Goal: Communication & Community: Answer question/provide support

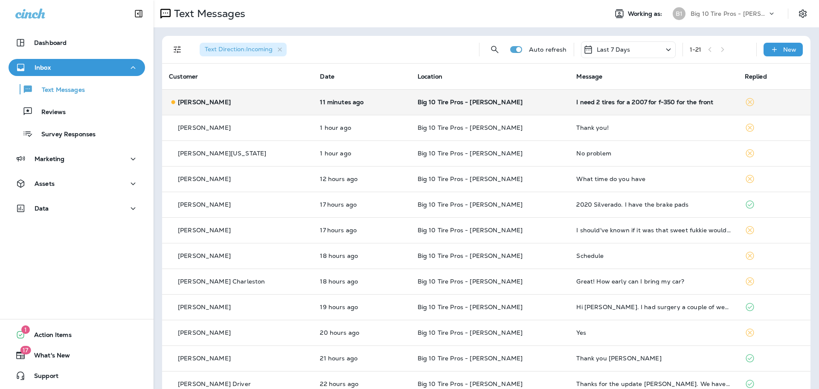
click at [583, 103] on div "I need 2 tires for a 2007 for f-350 for the front" at bounding box center [654, 102] width 155 height 7
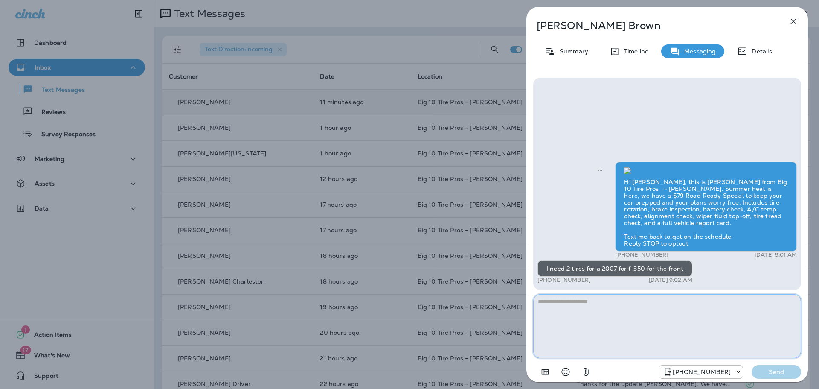
click at [597, 306] on textarea at bounding box center [667, 326] width 268 height 64
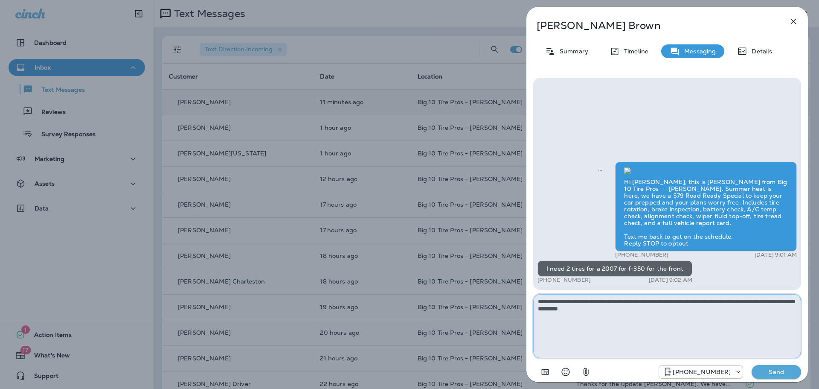
type textarea "**********"
click at [767, 372] on p "Send" at bounding box center [777, 372] width 36 height 8
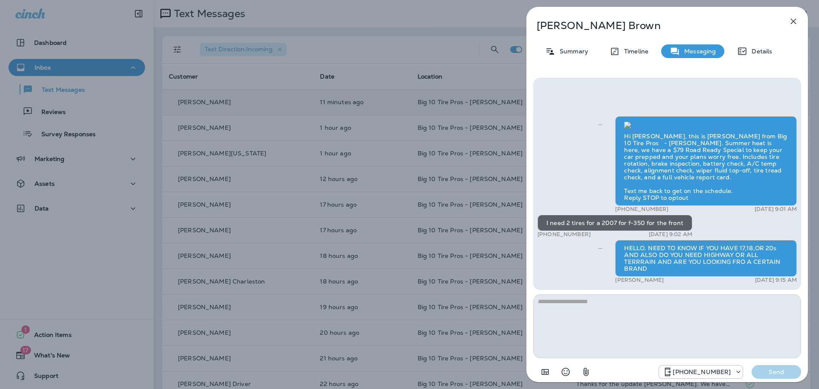
click at [795, 20] on icon "button" at bounding box center [794, 22] width 6 height 6
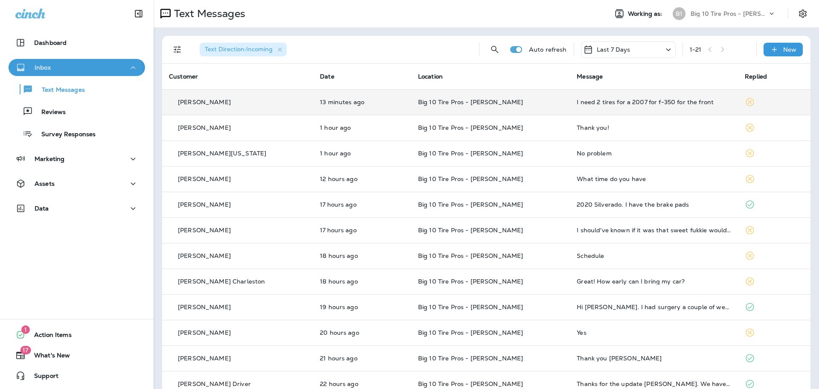
click at [56, 68] on div "Inbox" at bounding box center [76, 67] width 123 height 11
click at [61, 71] on div "Inbox" at bounding box center [76, 67] width 123 height 11
click at [62, 113] on p "Reviews" at bounding box center [49, 112] width 33 height 8
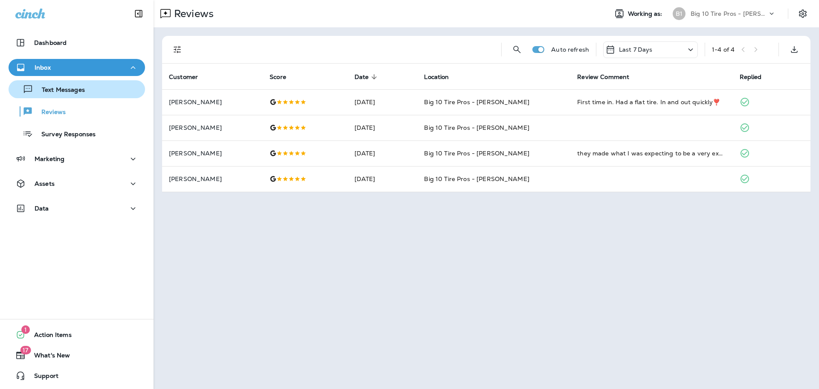
click at [78, 86] on p "Text Messages" at bounding box center [59, 90] width 52 height 8
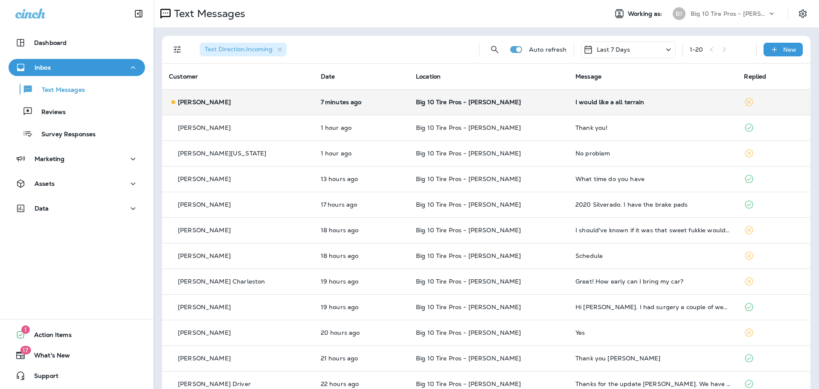
click at [588, 101] on div "I would like a all terrain" at bounding box center [653, 102] width 155 height 7
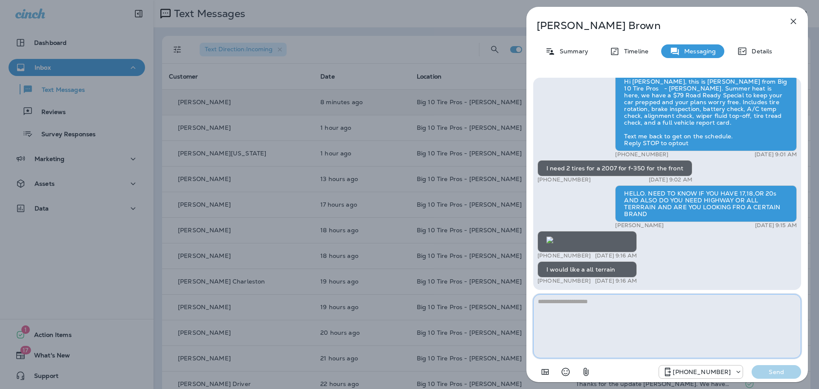
scroll to position [0, 0]
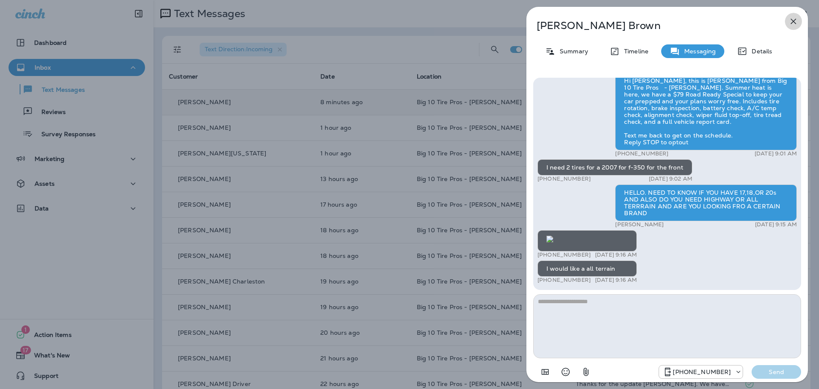
click at [797, 22] on icon "button" at bounding box center [794, 21] width 10 height 10
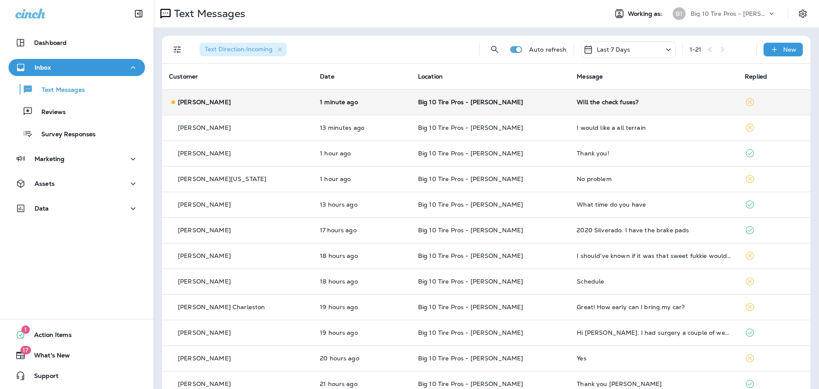
click at [579, 104] on div "Will the check fuses?" at bounding box center [654, 102] width 155 height 7
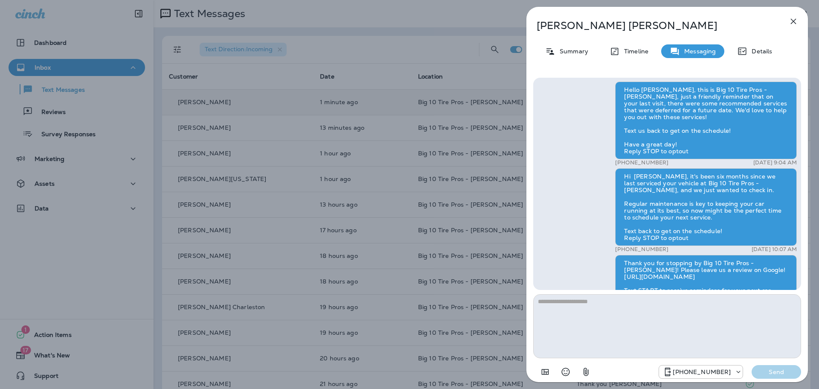
scroll to position [-229, 0]
drag, startPoint x: 792, startPoint y: 22, endPoint x: 786, endPoint y: 24, distance: 5.9
click at [792, 22] on icon "button" at bounding box center [794, 21] width 10 height 10
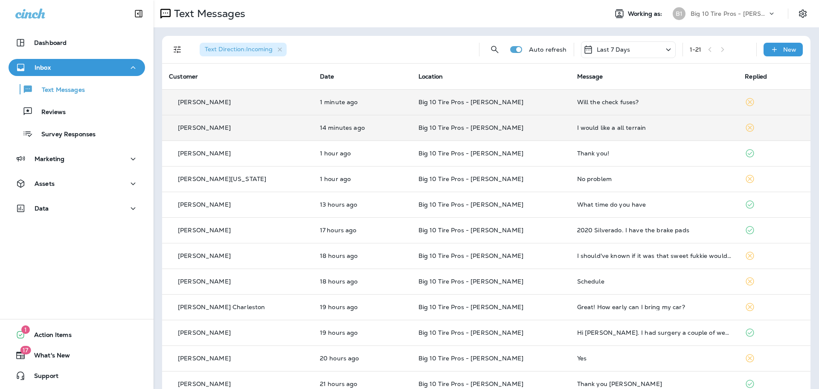
click at [571, 124] on td "I would like a all terrain" at bounding box center [655, 128] width 168 height 26
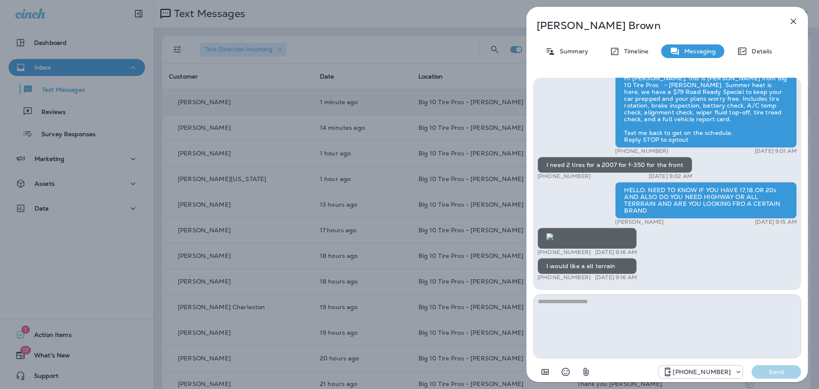
click at [579, 301] on textarea at bounding box center [667, 326] width 268 height 64
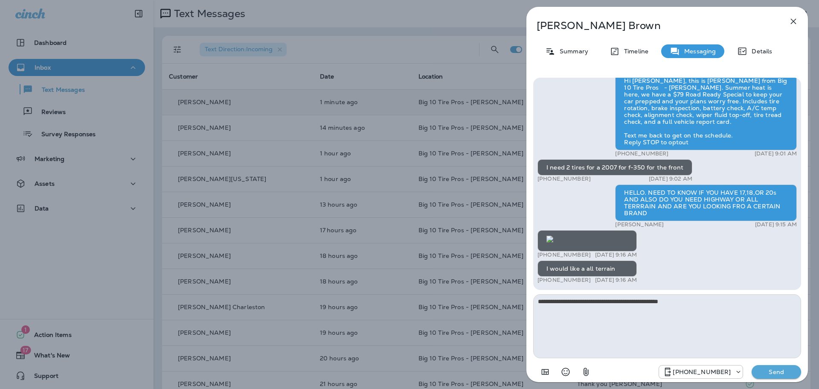
type textarea "**********"
click at [780, 371] on p "Send" at bounding box center [777, 372] width 36 height 8
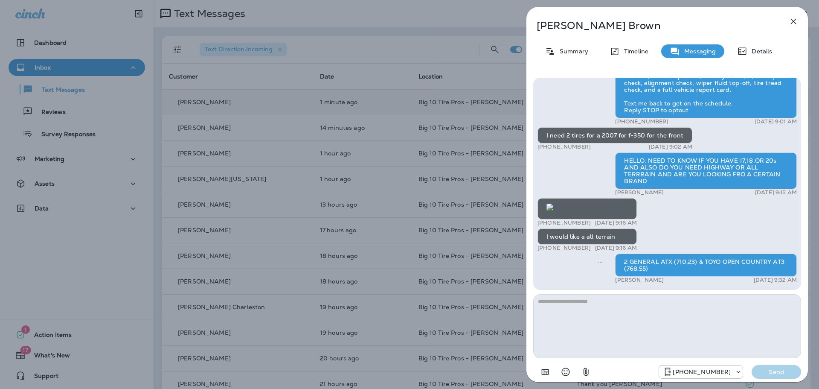
click at [793, 22] on icon "button" at bounding box center [794, 22] width 6 height 6
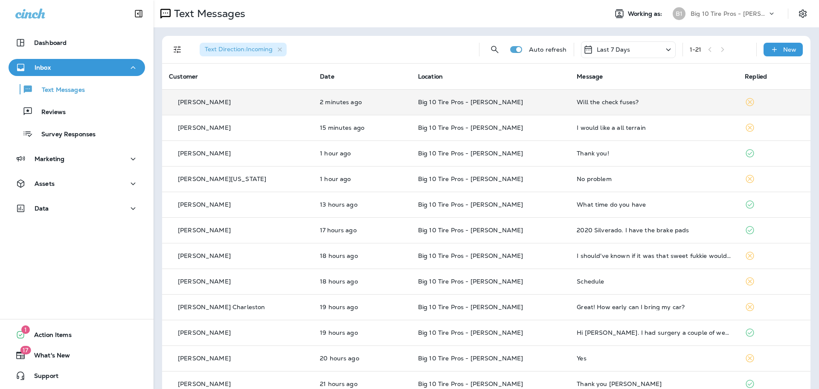
click at [580, 102] on div "Will the check fuses?" at bounding box center [654, 102] width 155 height 7
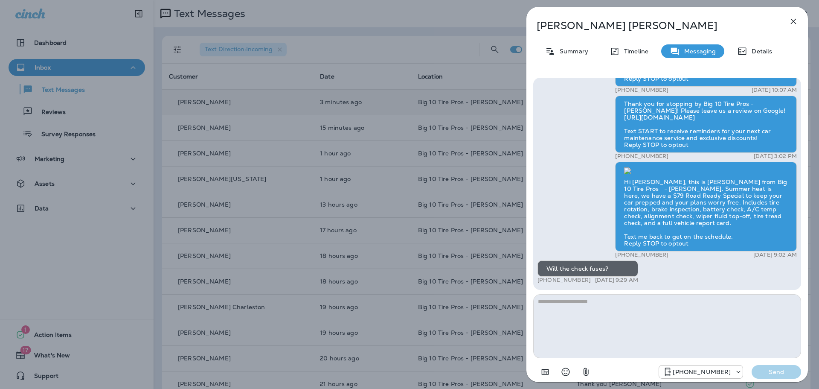
click at [603, 304] on textarea at bounding box center [667, 326] width 268 height 64
type textarea "*"
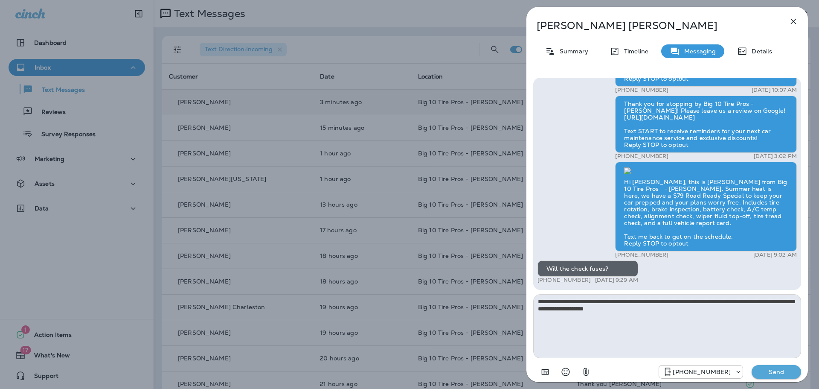
click at [592, 310] on textarea "**********" at bounding box center [667, 326] width 268 height 64
type textarea "**********"
click at [773, 376] on button "Send" at bounding box center [777, 372] width 50 height 14
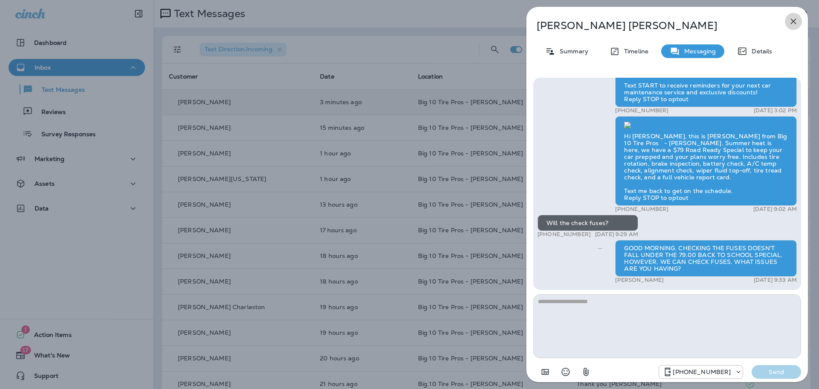
click at [793, 21] on icon "button" at bounding box center [794, 22] width 6 height 6
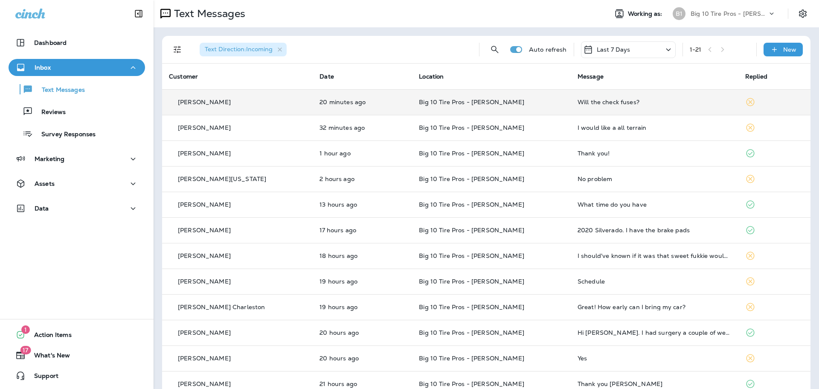
click at [583, 102] on div "Will the check fuses?" at bounding box center [655, 102] width 154 height 7
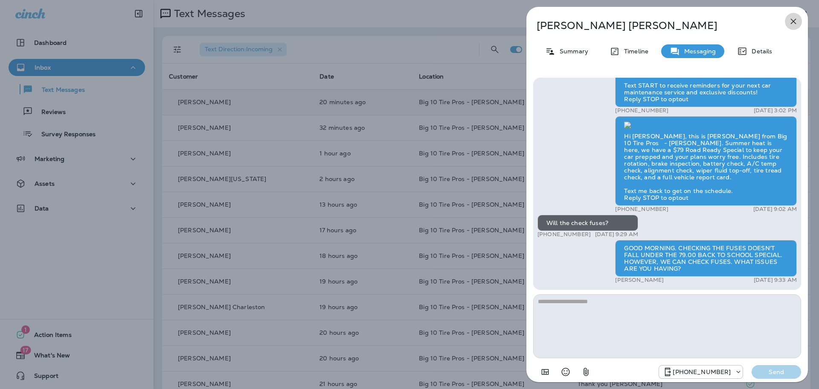
click at [796, 20] on icon "button" at bounding box center [794, 21] width 10 height 10
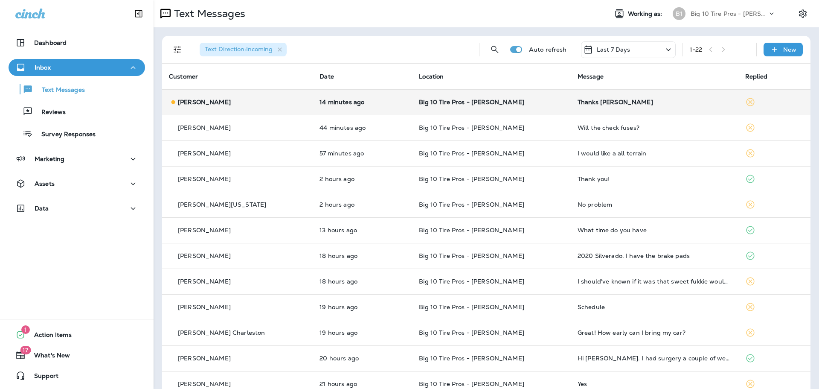
click at [578, 103] on div "Thanks [PERSON_NAME]" at bounding box center [655, 102] width 154 height 7
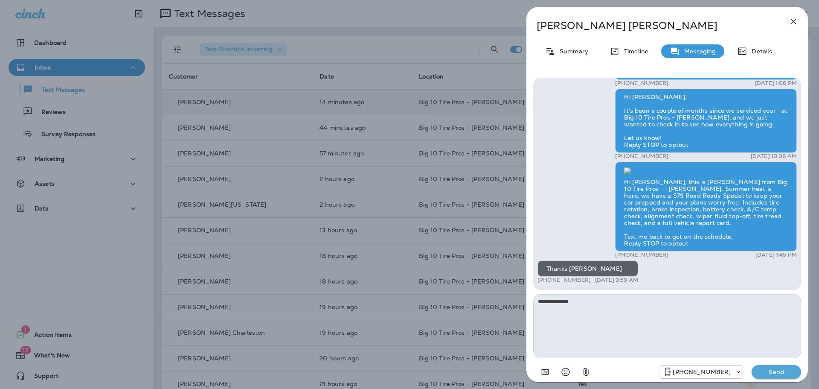
type textarea "**********"
click at [782, 372] on p "Send" at bounding box center [777, 372] width 36 height 8
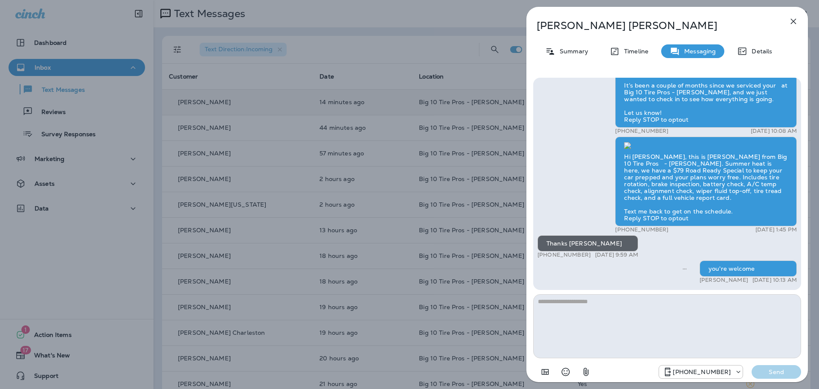
click at [795, 21] on icon "button" at bounding box center [794, 21] width 10 height 10
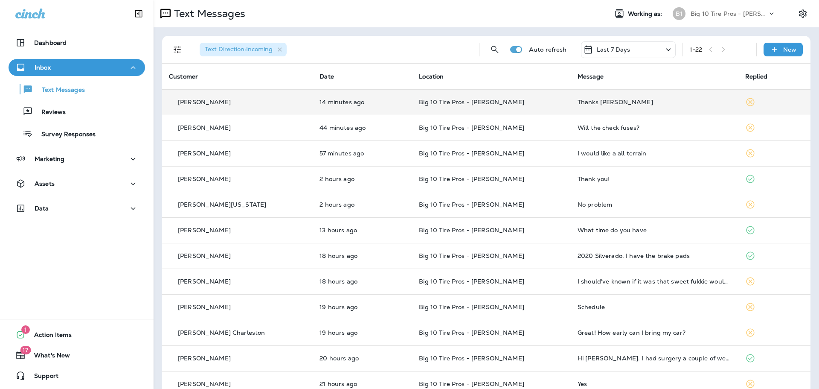
click at [61, 67] on div "Inbox" at bounding box center [76, 67] width 123 height 11
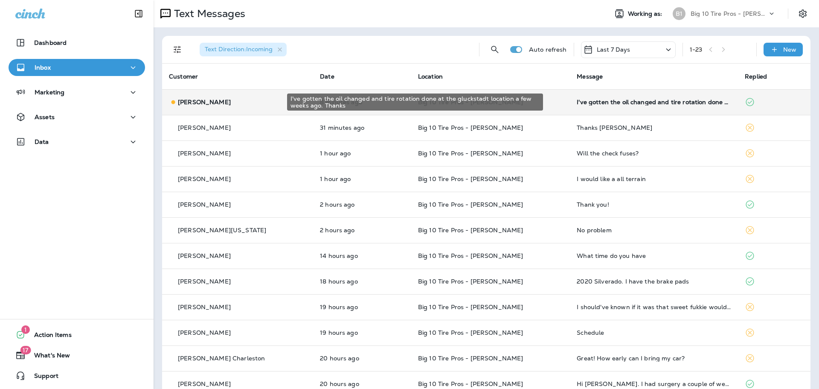
click at [636, 103] on div "I've gotten the oil changed and tire rotation done at the gluckstadt location a…" at bounding box center [654, 102] width 155 height 7
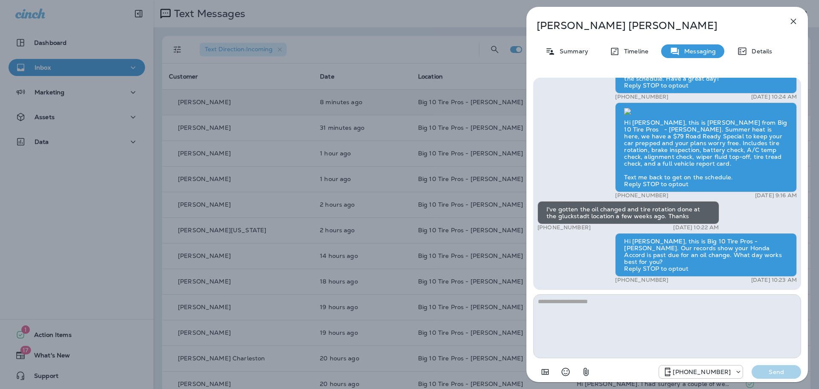
click at [563, 308] on textarea at bounding box center [667, 326] width 268 height 64
type textarea "**********"
click at [770, 371] on p "Send" at bounding box center [777, 372] width 36 height 8
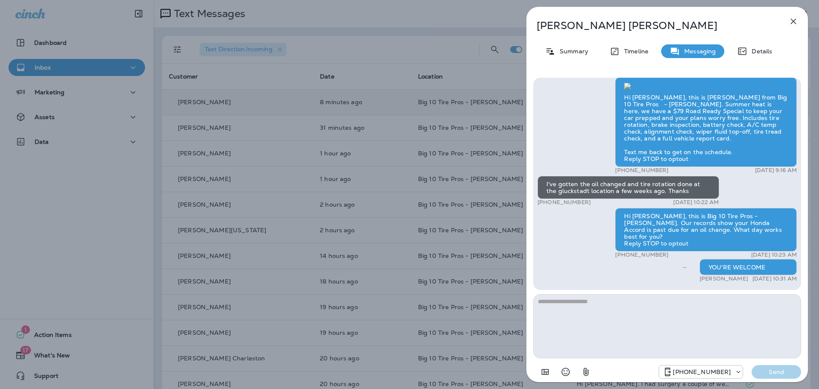
click at [792, 17] on icon "button" at bounding box center [794, 21] width 10 height 10
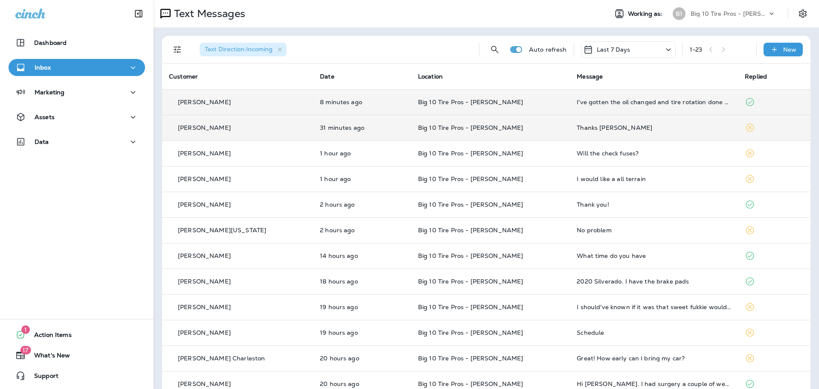
click at [577, 125] on div "Thanks [PERSON_NAME]" at bounding box center [654, 127] width 155 height 7
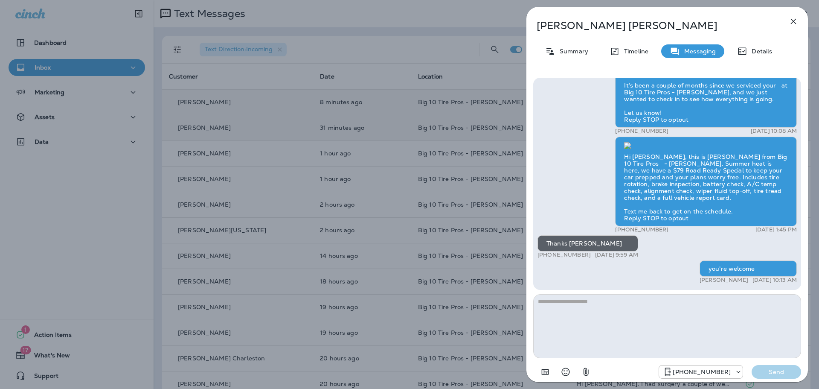
click at [587, 320] on textarea at bounding box center [667, 326] width 268 height 64
drag, startPoint x: 789, startPoint y: 21, endPoint x: 728, endPoint y: 1, distance: 64.4
click at [789, 21] on icon "button" at bounding box center [794, 21] width 10 height 10
